Goal: Task Accomplishment & Management: Manage account settings

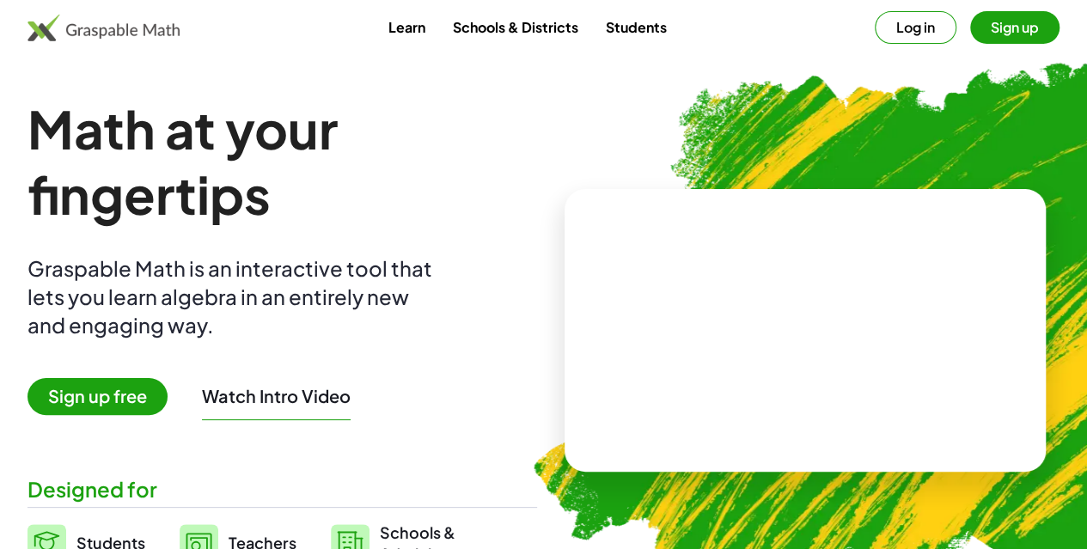
click at [970, 30] on button "Sign up" at bounding box center [1014, 27] width 89 height 33
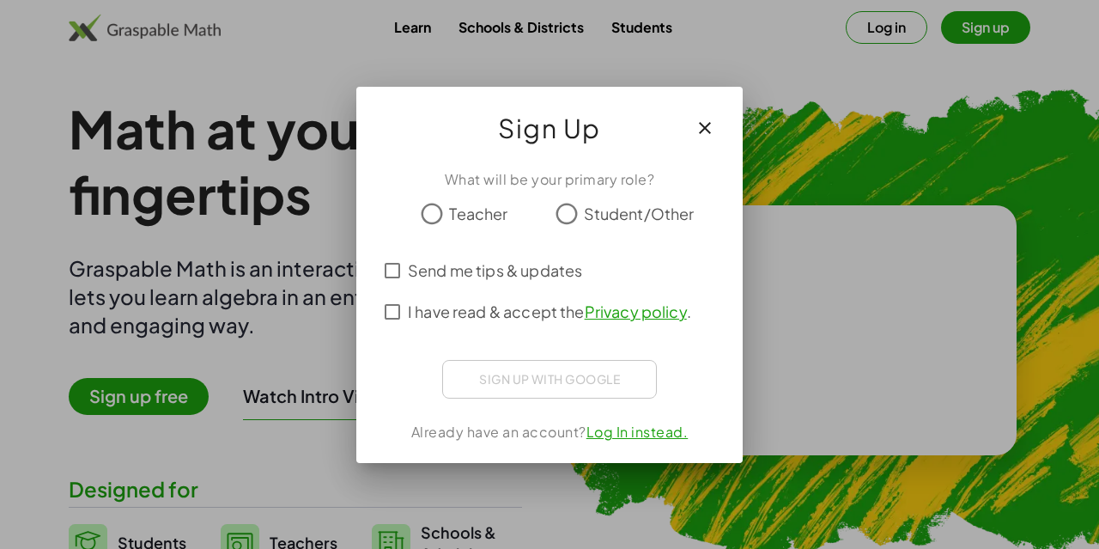
click at [487, 213] on span "Teacher" at bounding box center [478, 213] width 58 height 23
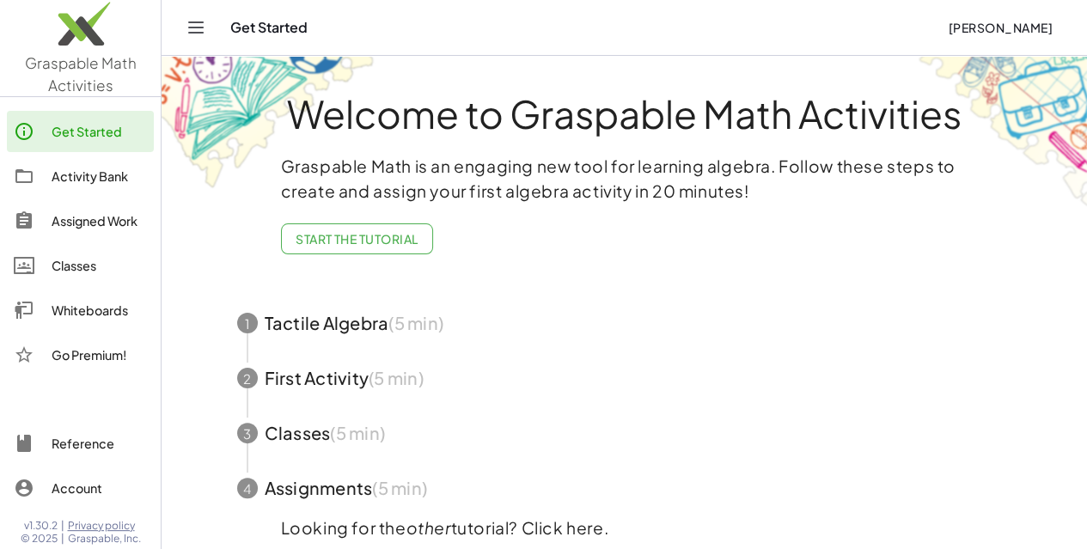
click at [58, 179] on div "Activity Bank" at bounding box center [99, 176] width 95 height 21
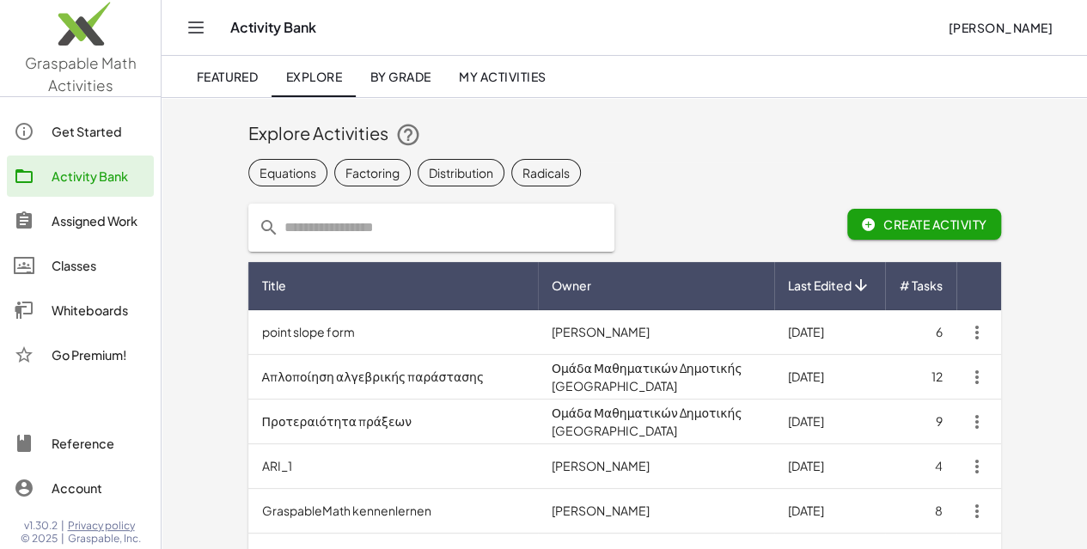
click at [70, 271] on div "Classes" at bounding box center [99, 265] width 95 height 21
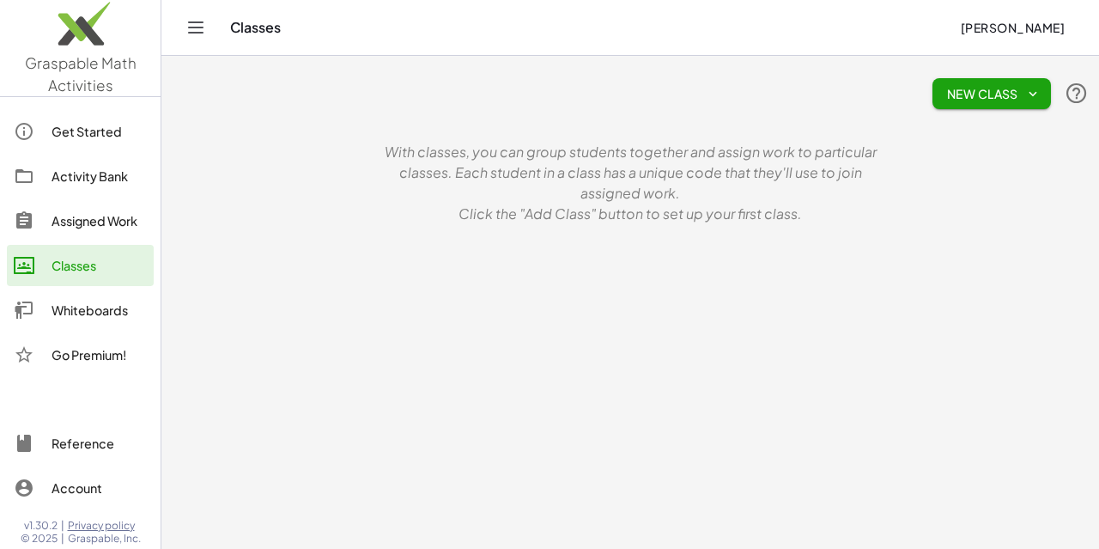
click at [975, 95] on span "New Class" at bounding box center [992, 93] width 91 height 15
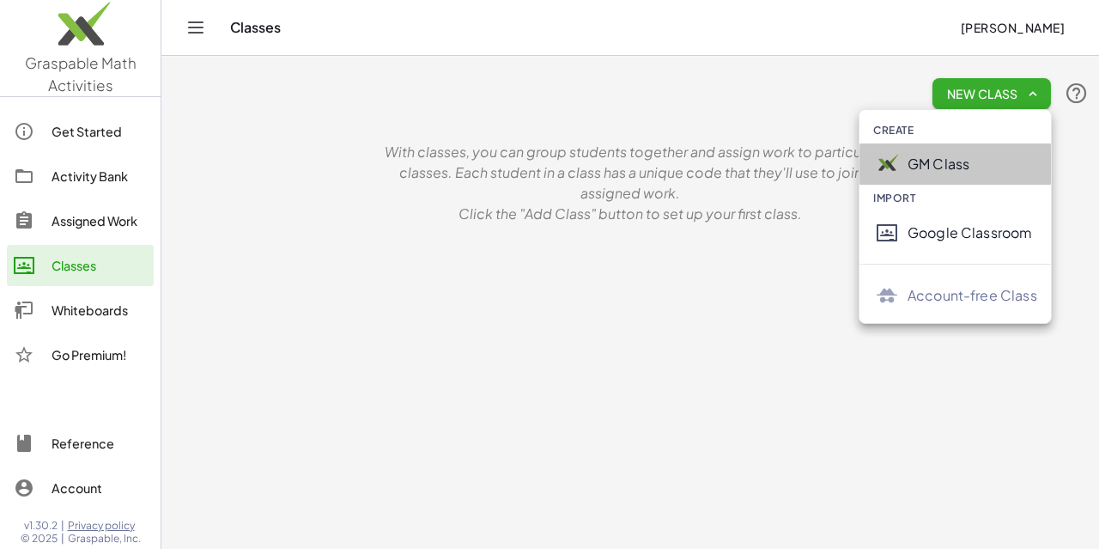
click at [924, 166] on div "GM Class" at bounding box center [973, 164] width 130 height 21
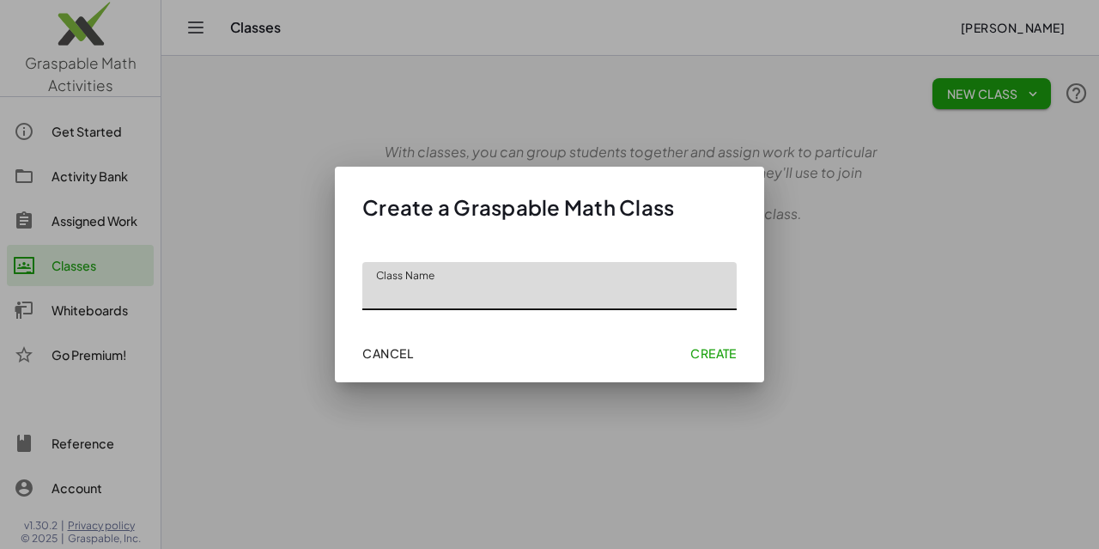
click at [448, 295] on input "Class Name" at bounding box center [549, 286] width 375 height 48
click at [375, 295] on input "**********" at bounding box center [549, 286] width 375 height 48
type input "**********"
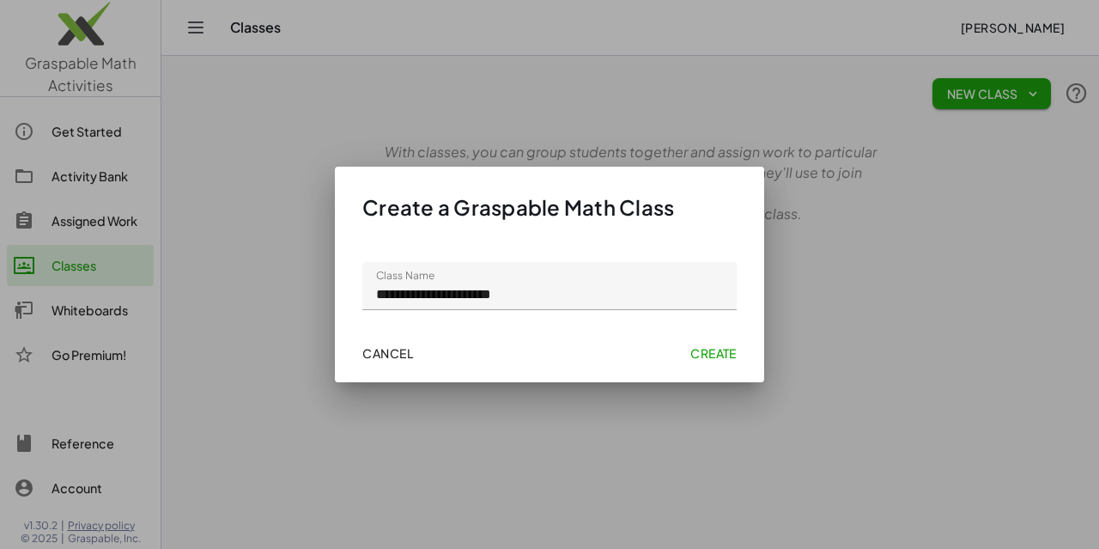
click at [697, 351] on span "Create" at bounding box center [714, 352] width 46 height 15
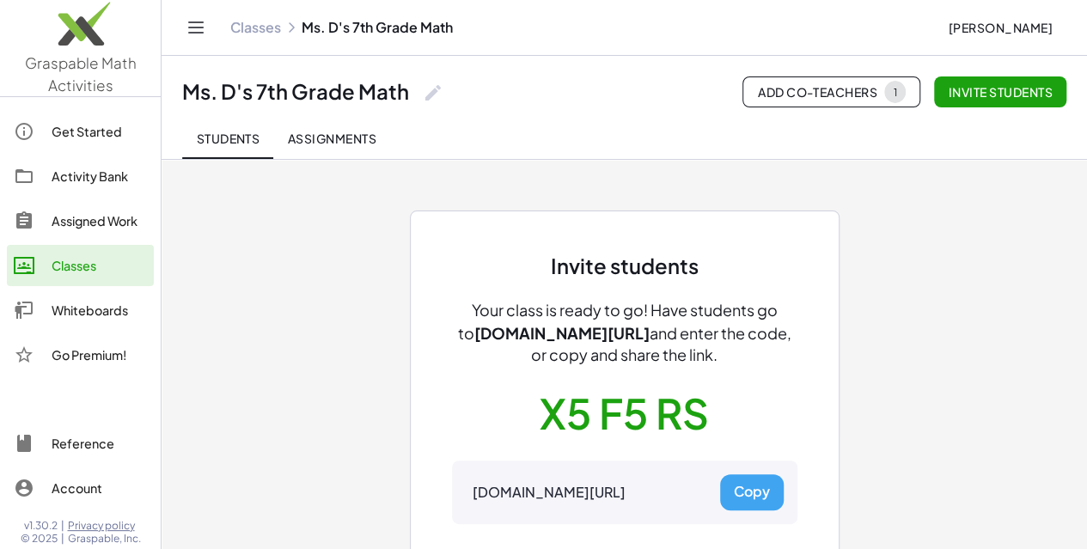
click at [749, 495] on button "Copy" at bounding box center [752, 492] width 64 height 36
click at [976, 87] on span "Invite students" at bounding box center [999, 91] width 105 height 15
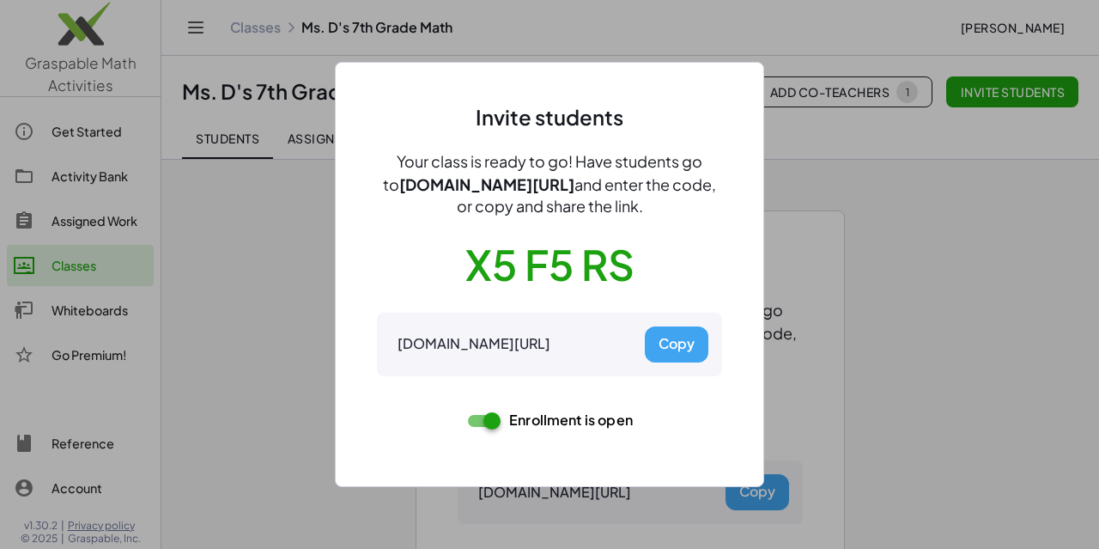
click at [673, 336] on button "Copy" at bounding box center [677, 344] width 64 height 36
click at [950, 275] on div at bounding box center [549, 274] width 1099 height 549
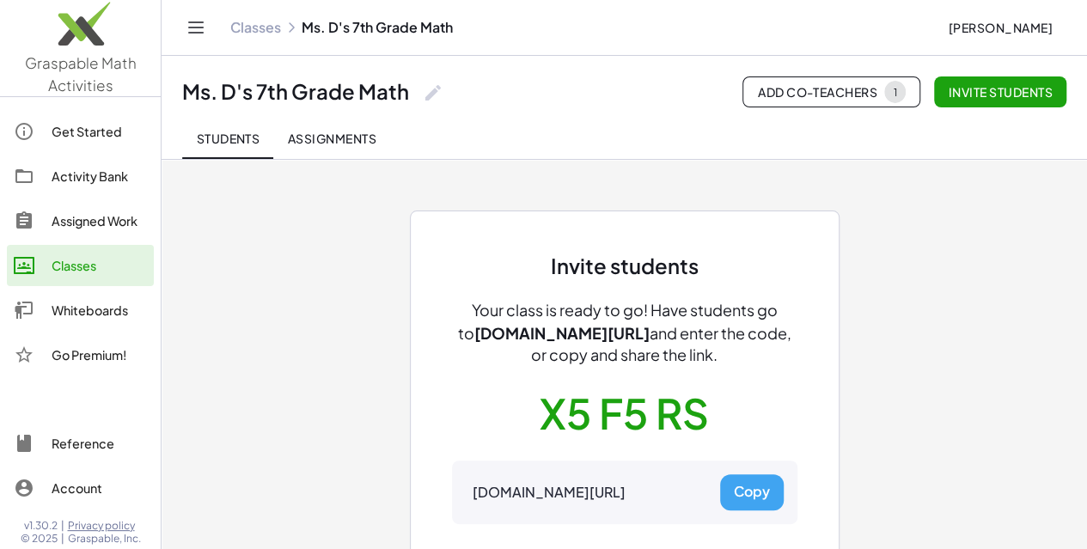
click at [369, 136] on span "Assignments" at bounding box center [331, 138] width 89 height 15
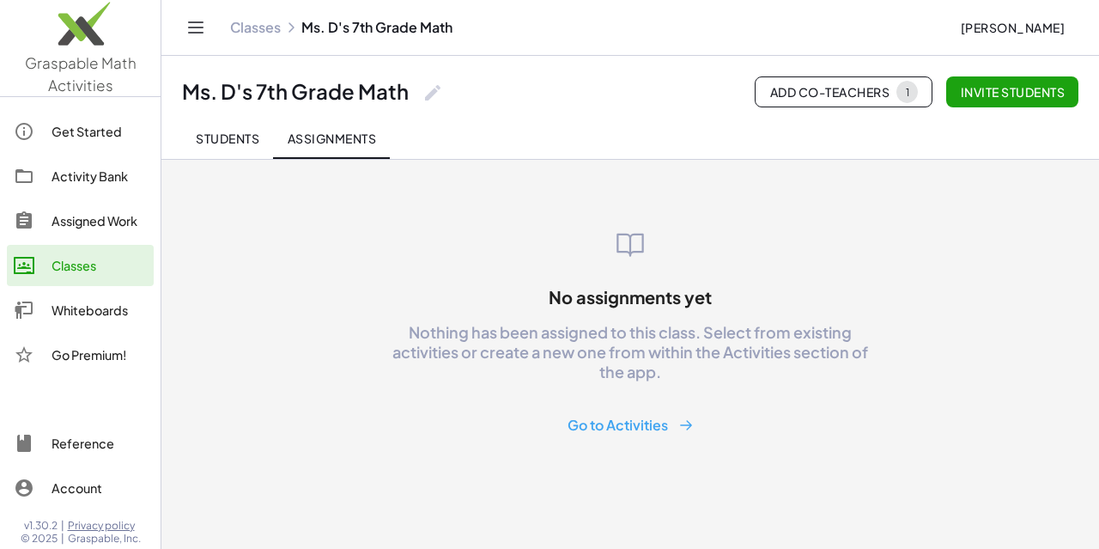
click at [100, 170] on div "Activity Bank" at bounding box center [99, 176] width 95 height 21
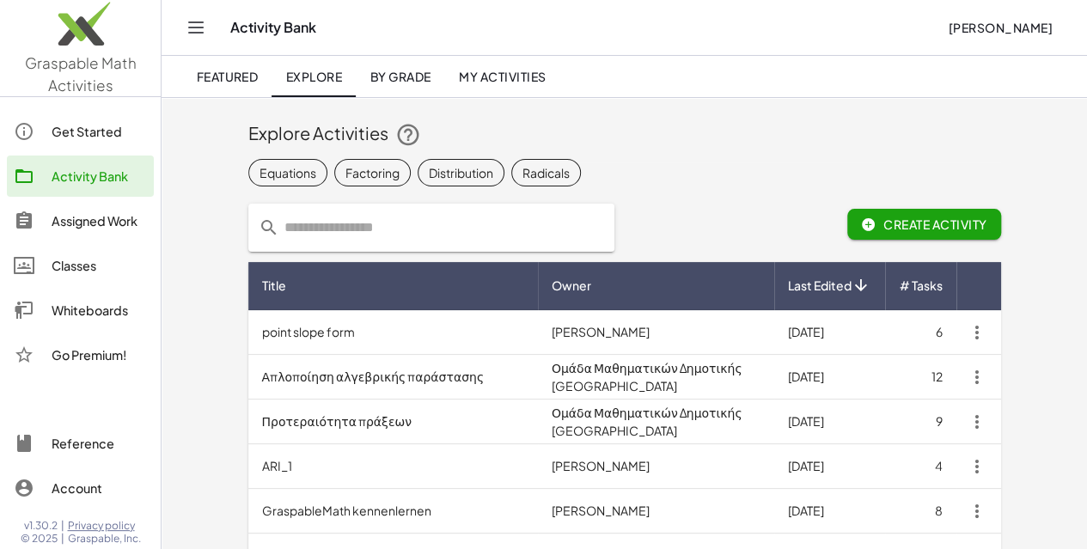
click at [435, 229] on input "text" at bounding box center [441, 228] width 325 height 48
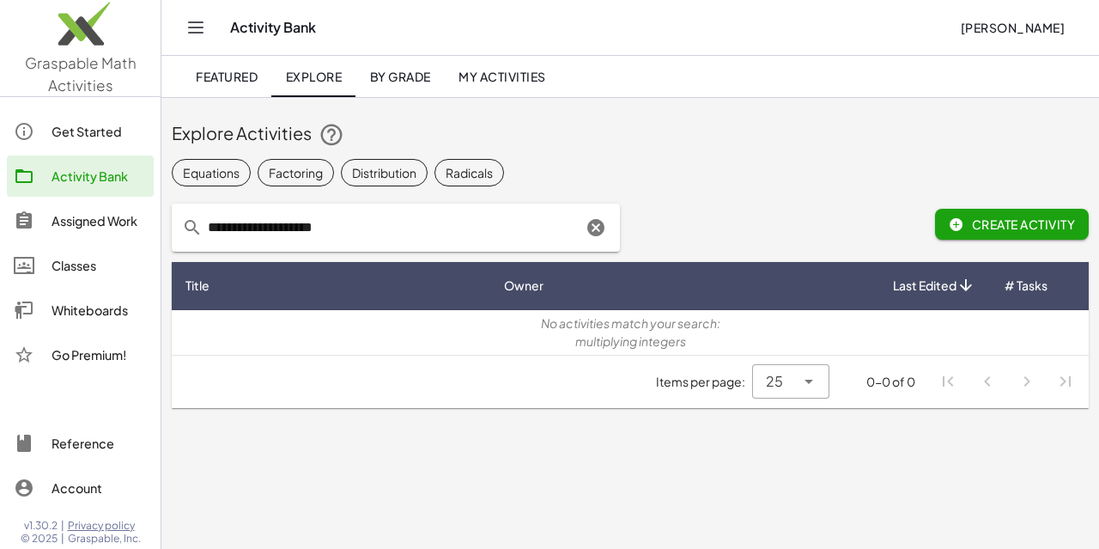
drag, startPoint x: 435, startPoint y: 229, endPoint x: 202, endPoint y: 240, distance: 233.0
click at [202, 240] on div "**********" at bounding box center [396, 228] width 448 height 48
type input "**********"
click at [393, 88] on link "By Grade" at bounding box center [400, 76] width 88 height 41
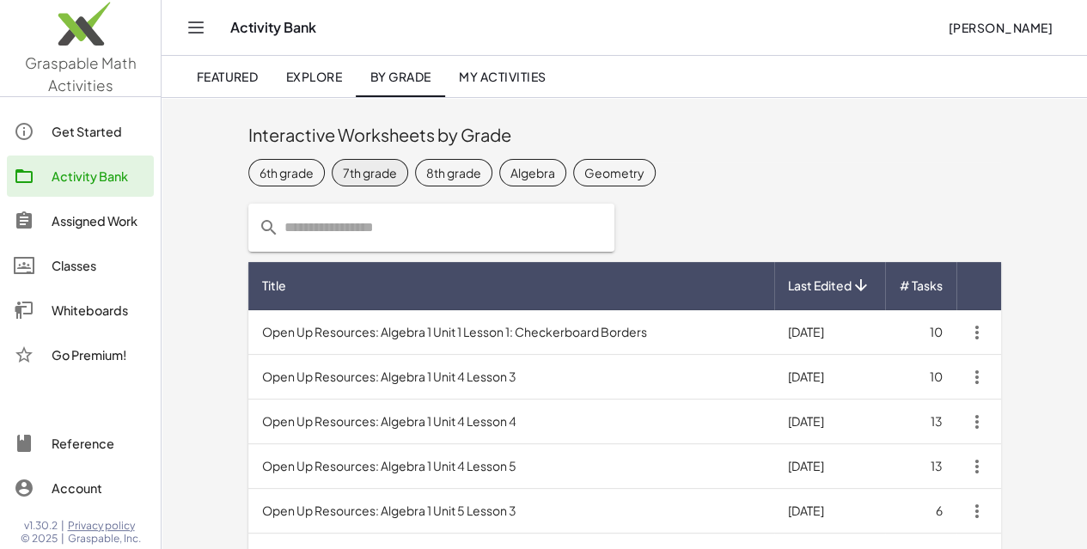
click at [343, 174] on div "7th grade" at bounding box center [370, 172] width 54 height 18
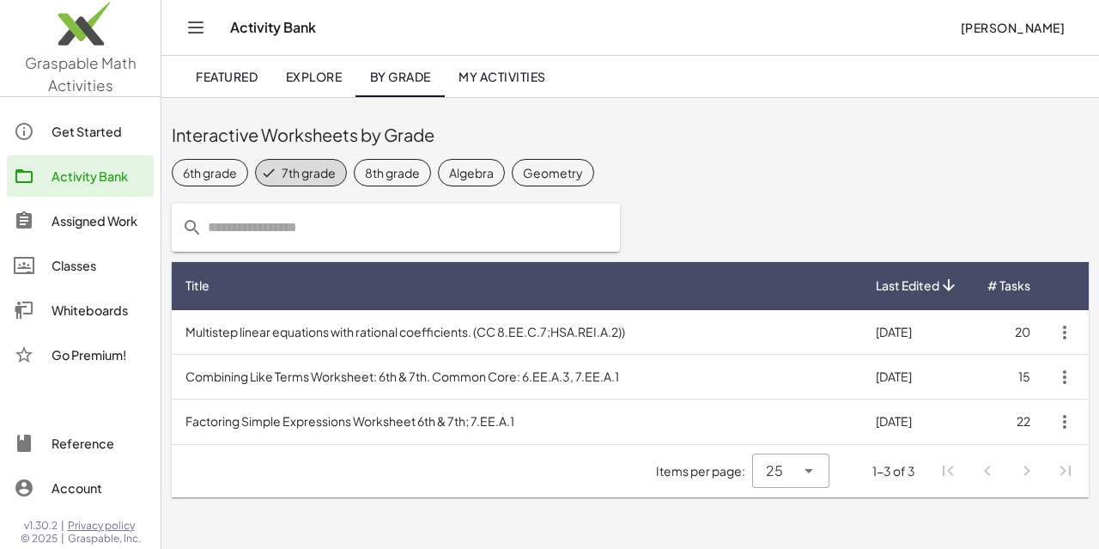
click at [70, 276] on link "Classes" at bounding box center [80, 265] width 147 height 41
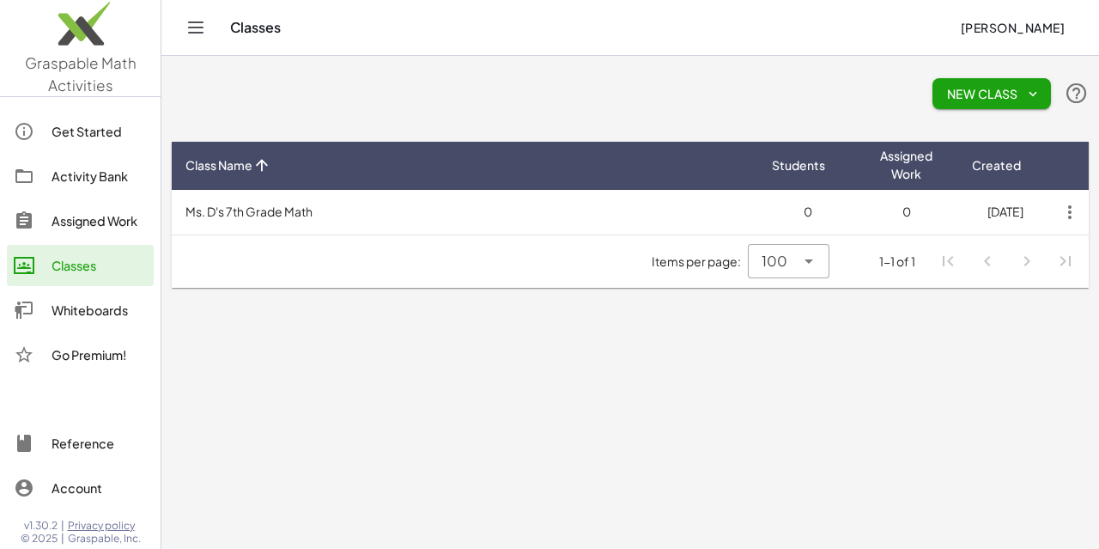
click at [60, 128] on div "Get Started" at bounding box center [99, 131] width 95 height 21
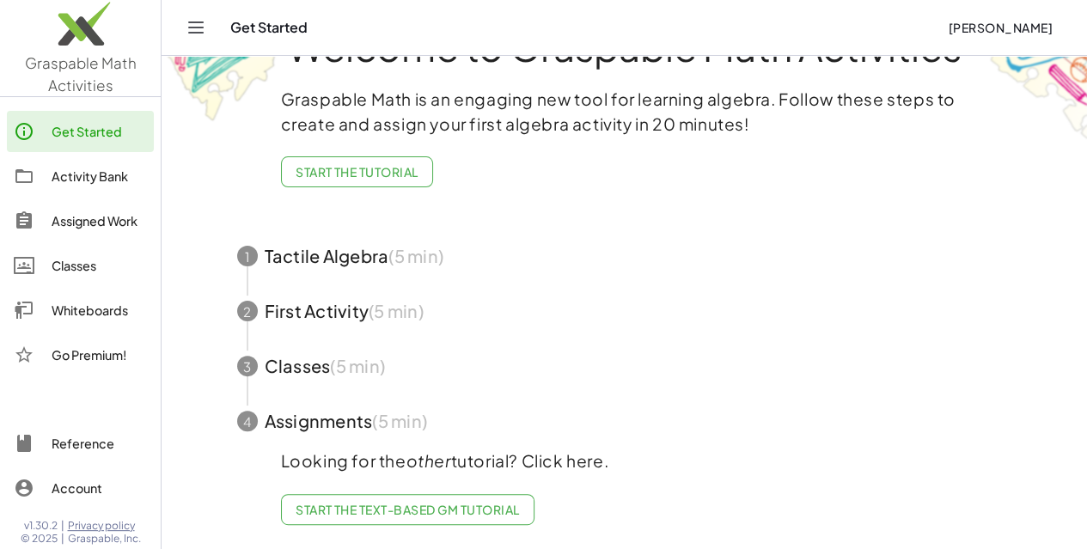
scroll to position [80, 0]
click at [387, 502] on span "Start the Text-based GM Tutorial" at bounding box center [407, 509] width 224 height 15
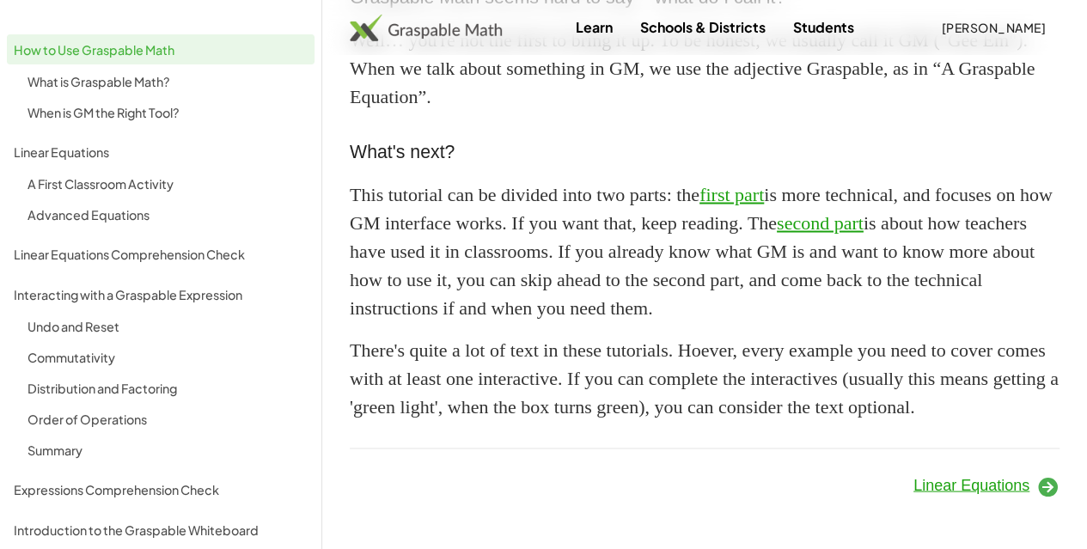
scroll to position [1655, 0]
click at [981, 488] on span "Linear Equations" at bounding box center [971, 484] width 116 height 17
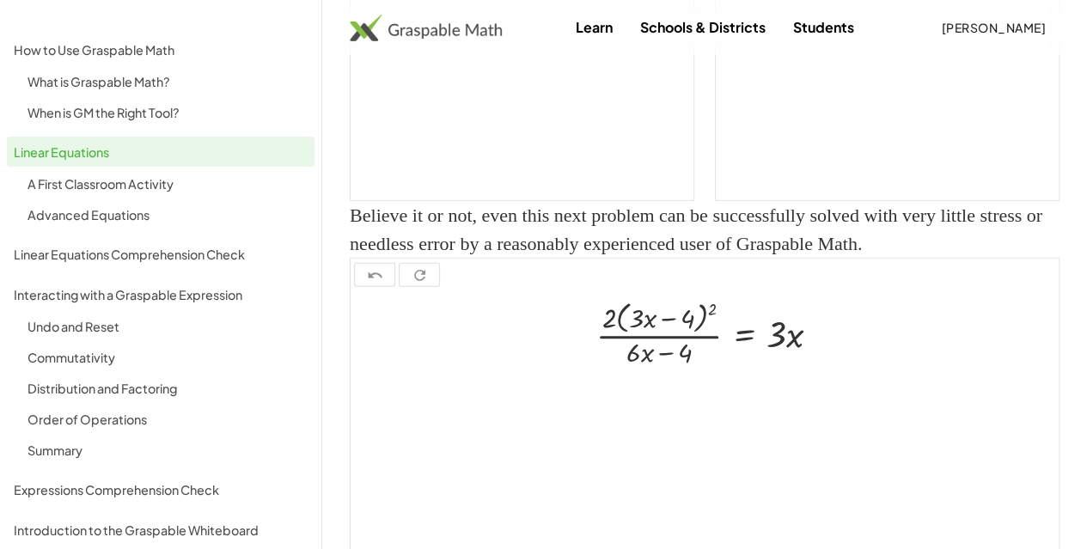
scroll to position [2271, 0]
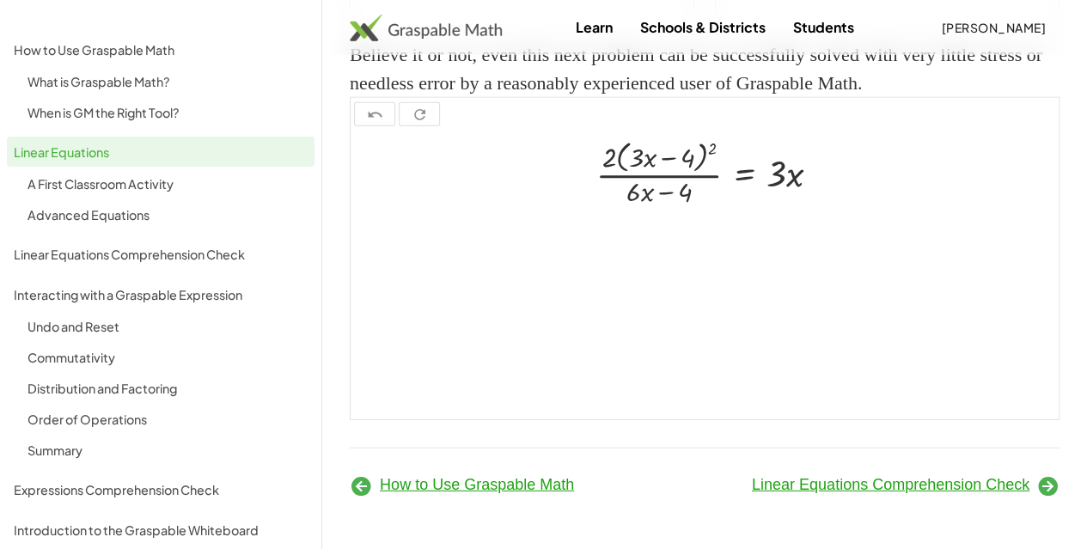
click at [911, 493] on span "Linear Equations Comprehension Check" at bounding box center [890, 484] width 277 height 17
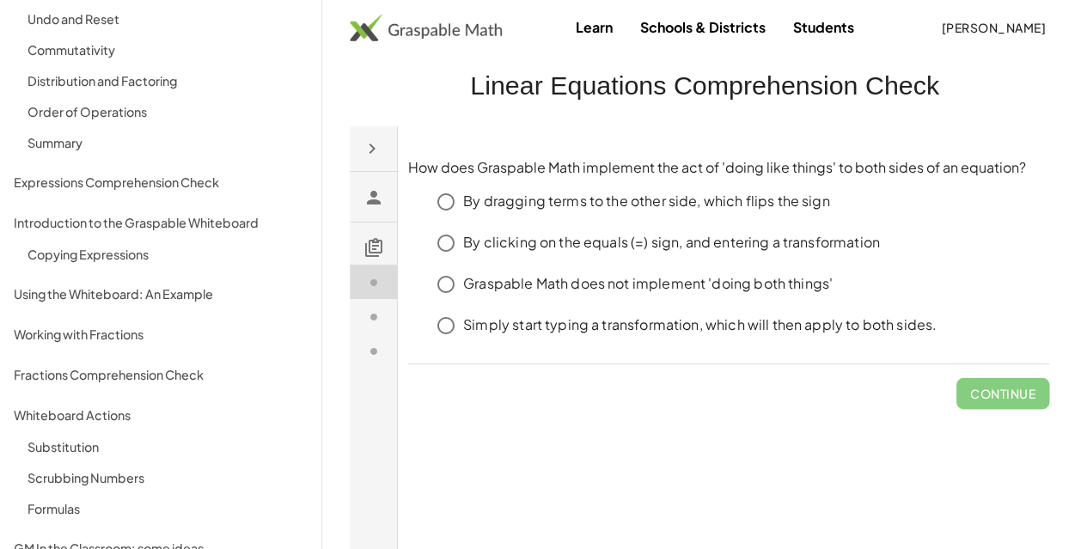
scroll to position [378, 0]
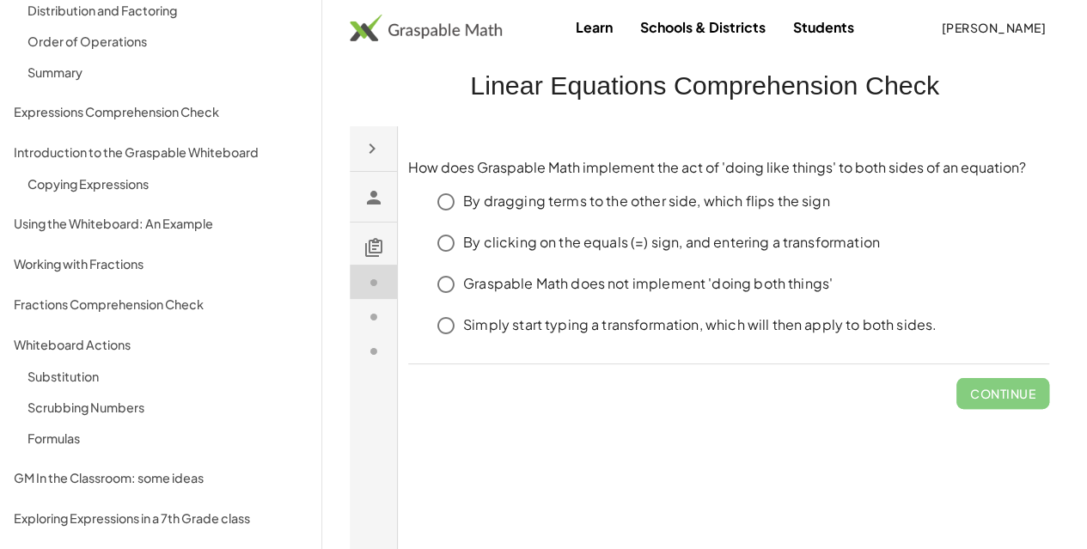
click at [157, 512] on div "Exploring Expressions in a 7th Grade class" at bounding box center [161, 518] width 294 height 21
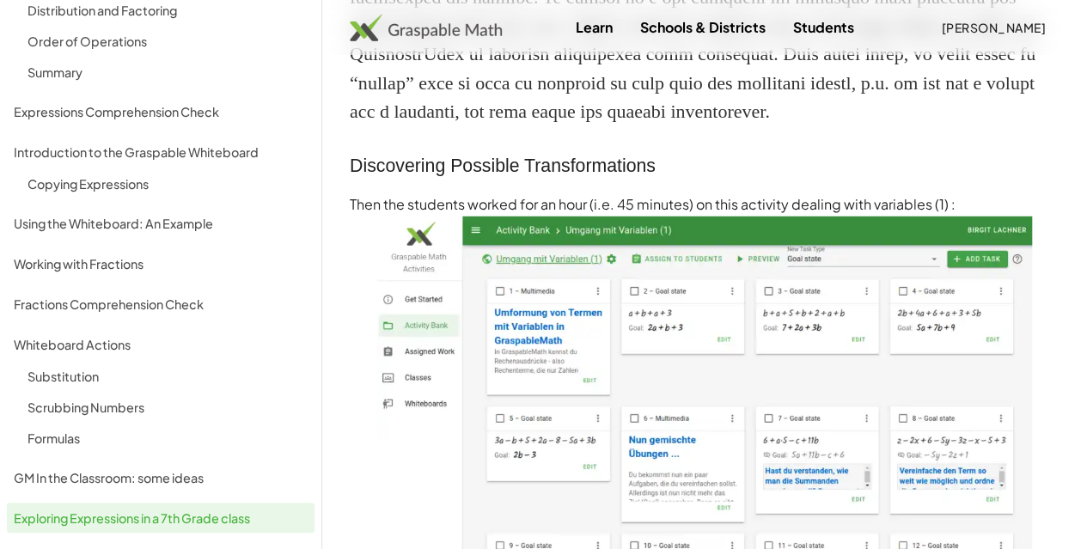
scroll to position [1565, 0]
